Goal: Communication & Community: Ask a question

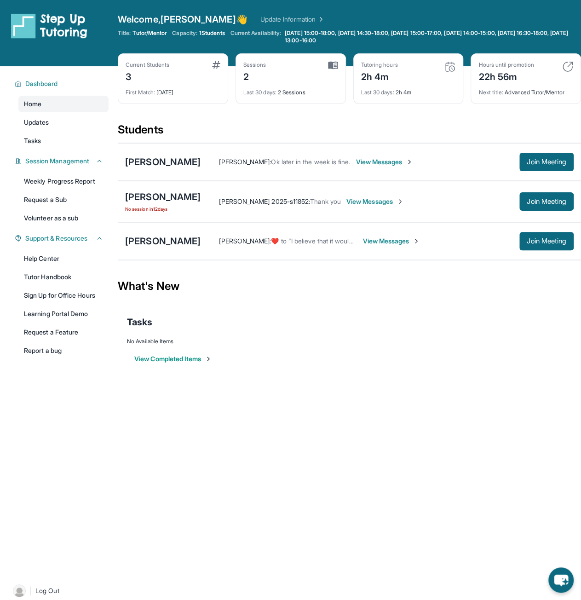
click at [27, 425] on div "Dashboard Home Updates Tasks Session Management Weekly Progress Report Request …" at bounding box center [59, 318] width 118 height 505
click at [346, 199] on span "View Messages" at bounding box center [374, 201] width 57 height 9
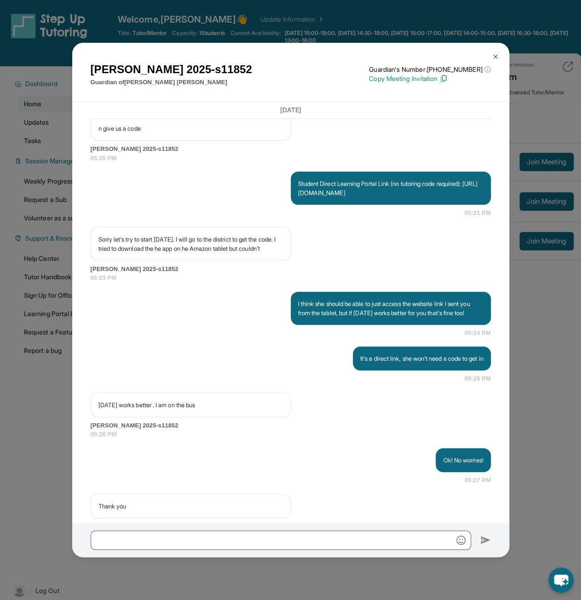
scroll to position [1995, 0]
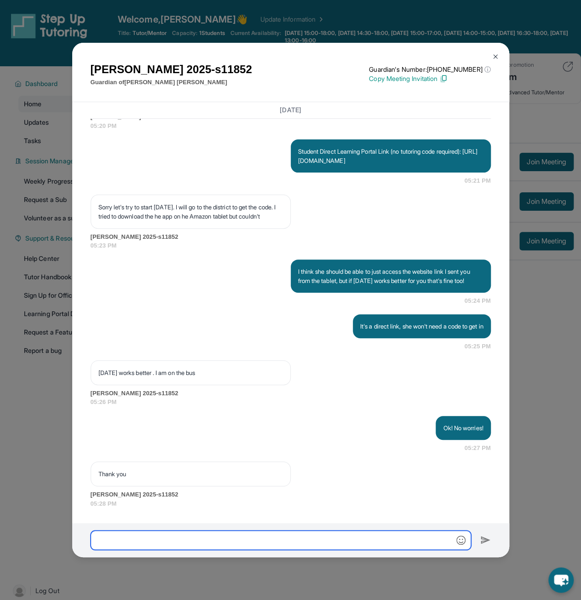
click at [216, 539] on input "text" at bounding box center [281, 539] width 380 height 19
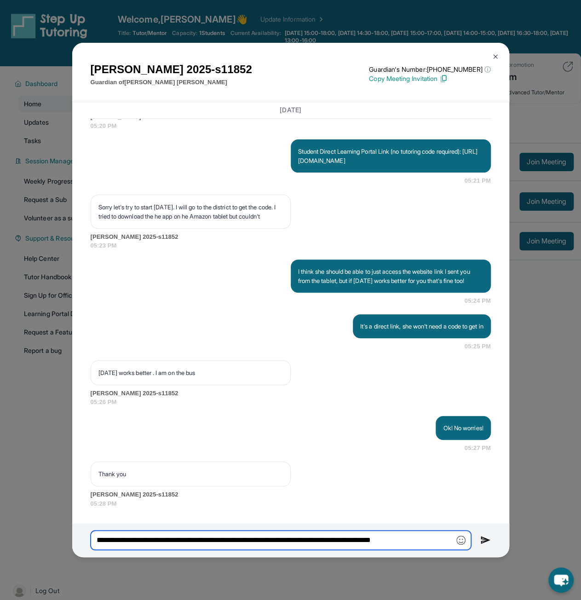
type input "**********"
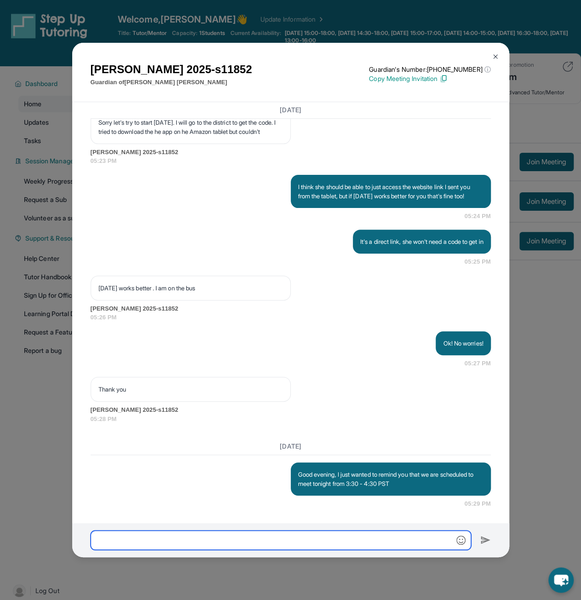
scroll to position [2080, 0]
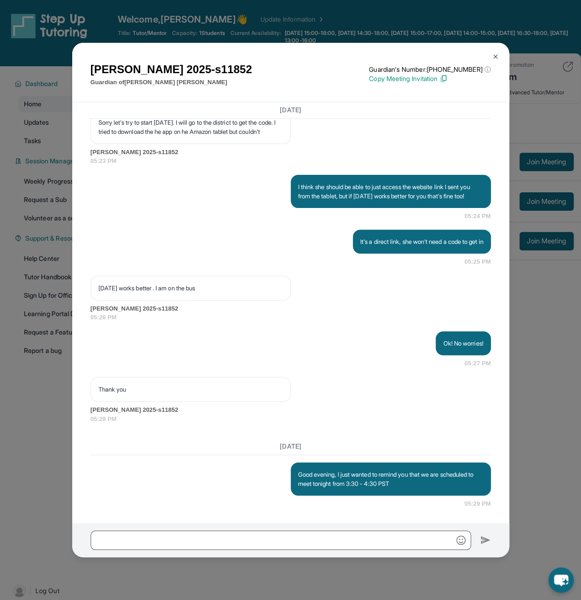
click at [493, 55] on img at bounding box center [494, 56] width 7 height 7
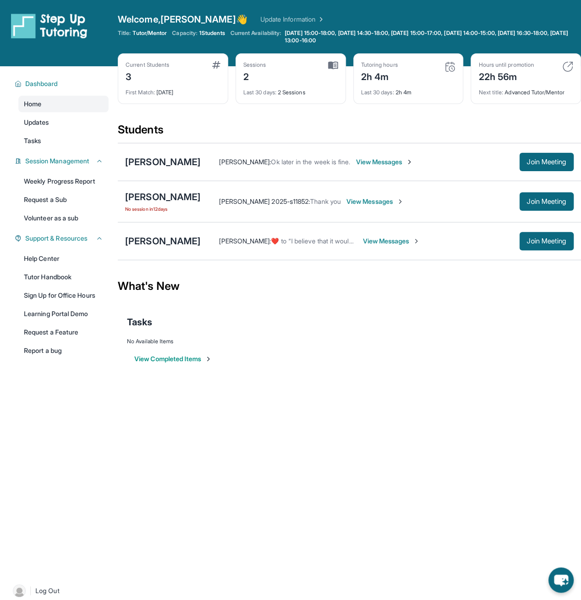
click at [408, 237] on span "View Messages" at bounding box center [390, 240] width 57 height 9
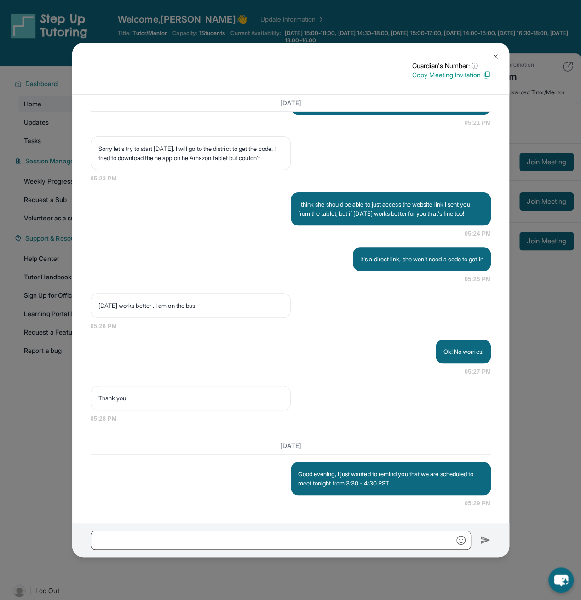
scroll to position [1975, 0]
click at [493, 58] on img at bounding box center [494, 56] width 7 height 7
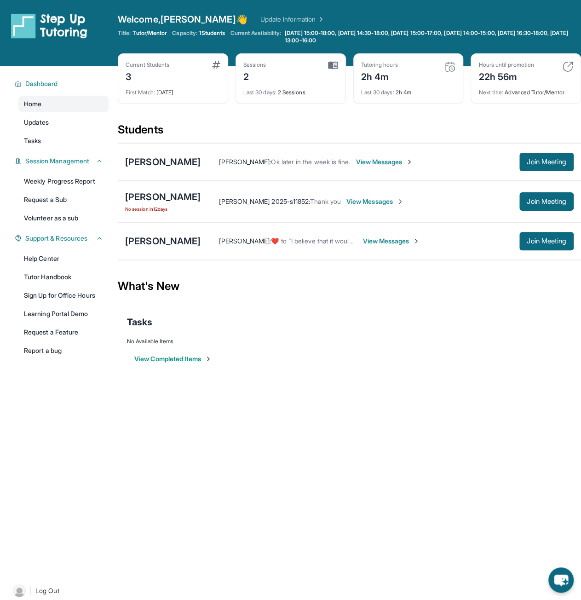
click at [404, 241] on span "View Messages" at bounding box center [390, 240] width 57 height 9
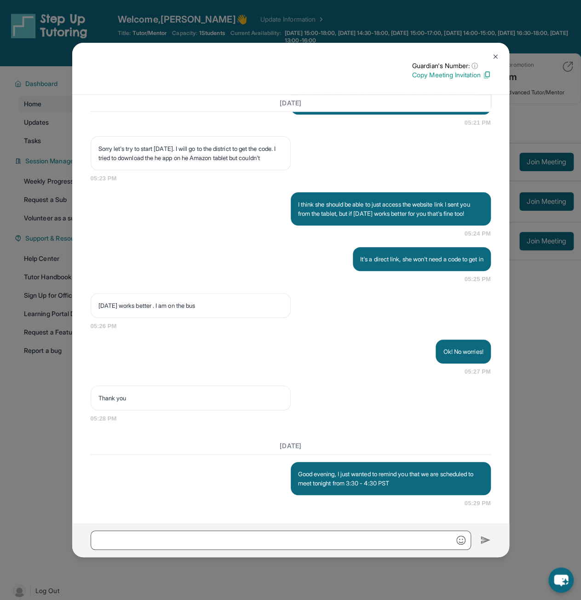
click at [491, 56] on button at bounding box center [495, 56] width 18 height 18
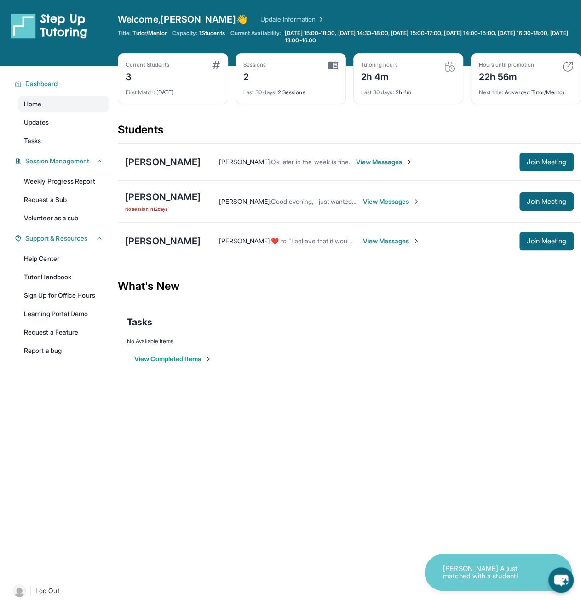
click at [395, 237] on span "View Messages" at bounding box center [390, 240] width 57 height 9
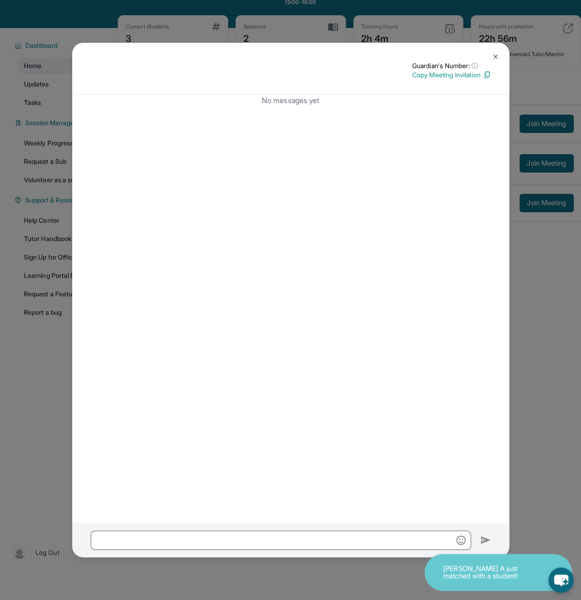
scroll to position [66, 0]
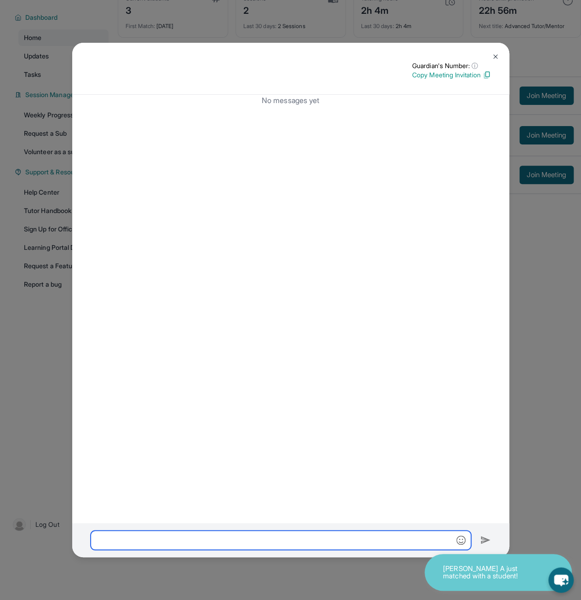
click at [242, 538] on input "text" at bounding box center [281, 539] width 380 height 19
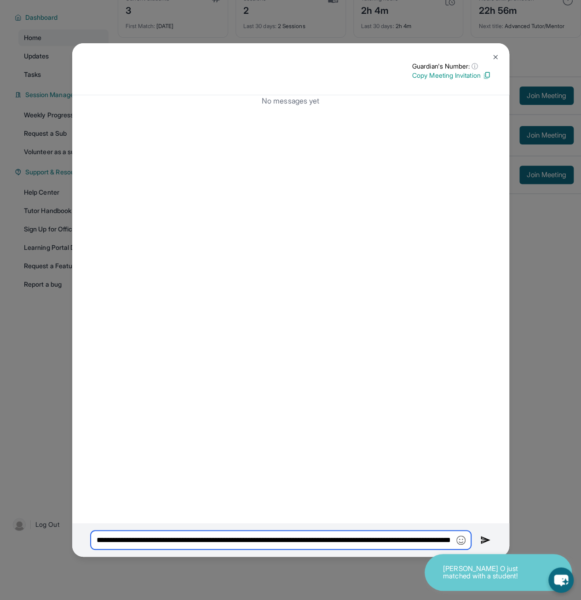
scroll to position [0, 94]
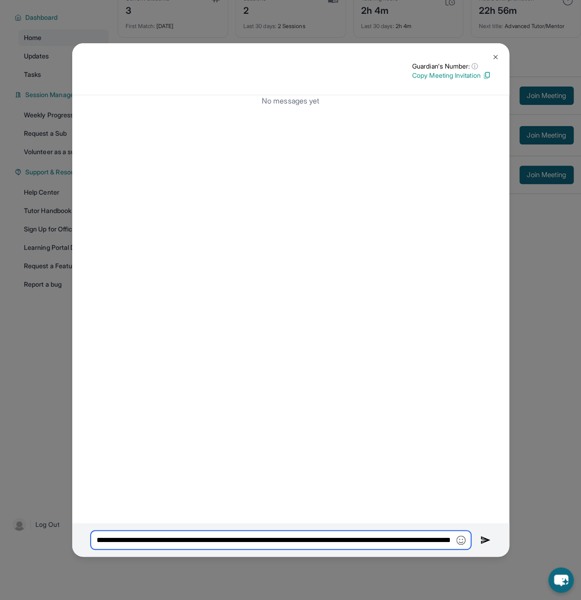
type input "**********"
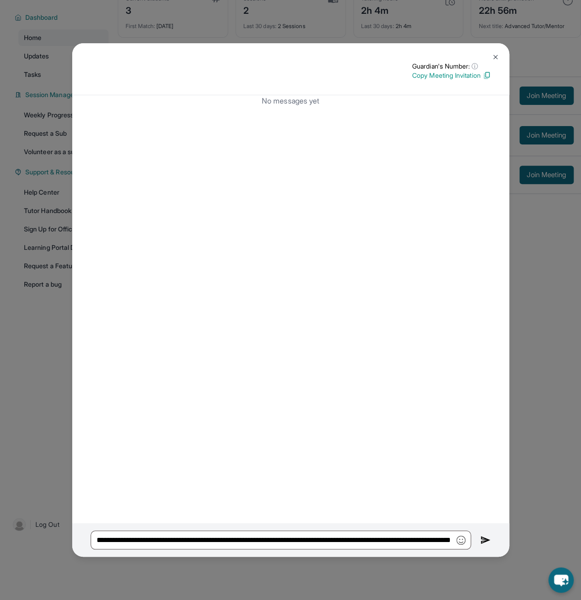
scroll to position [0, 0]
